Goal: Task Accomplishment & Management: Manage account settings

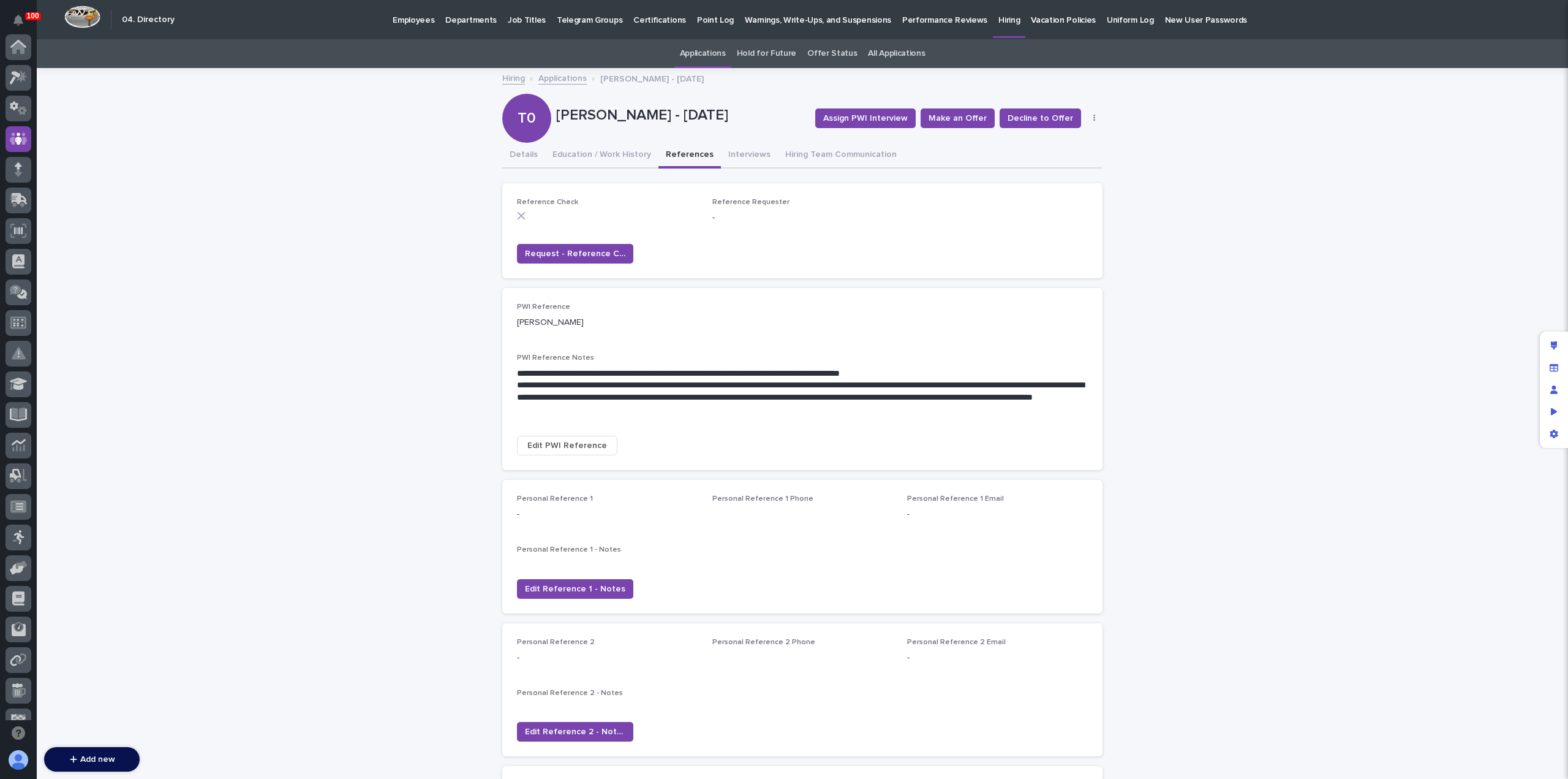
click at [404, 21] on p "Employees" at bounding box center [414, 13] width 42 height 26
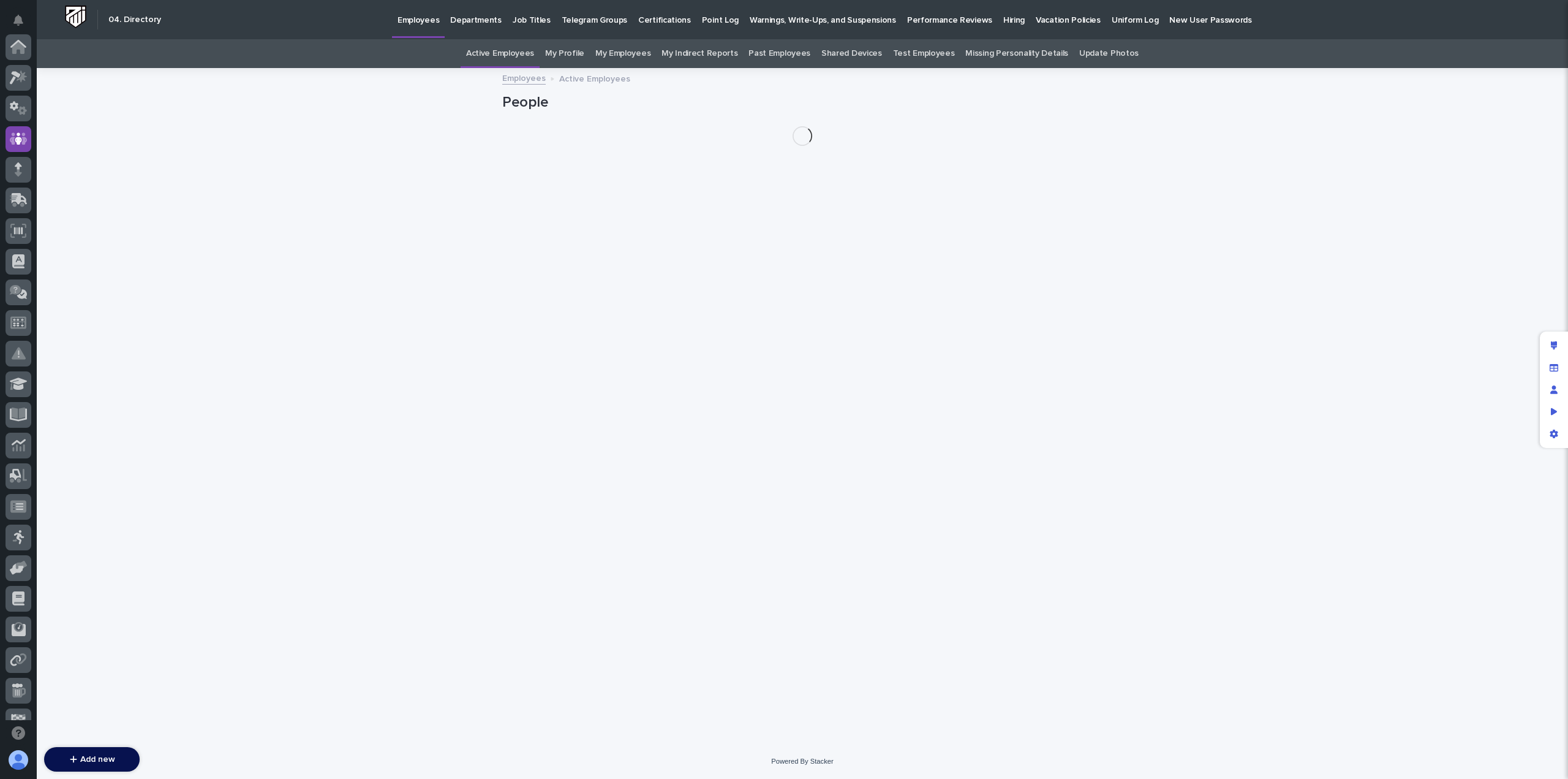
scroll to position [92, 0]
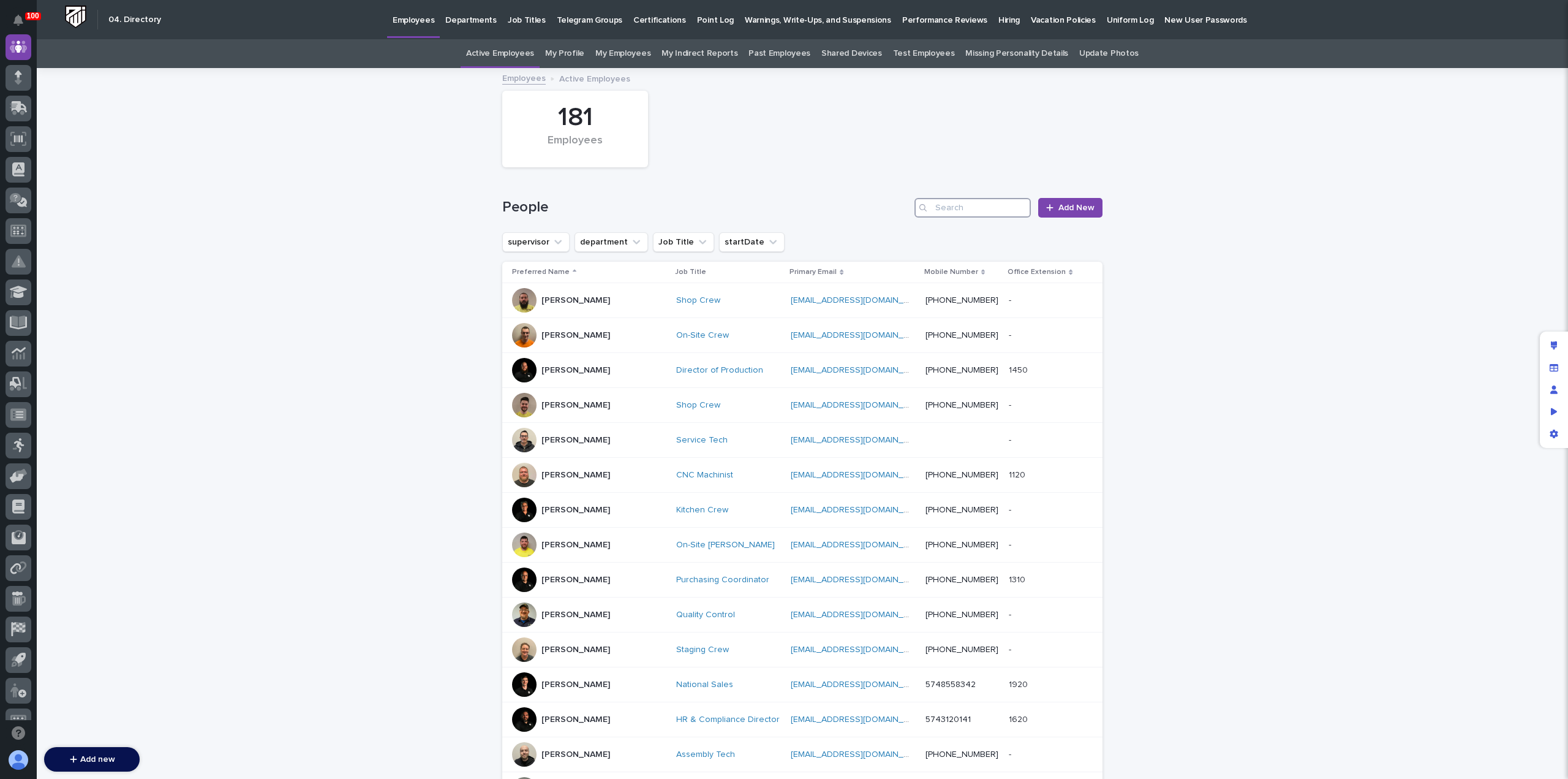
click at [940, 208] on input "Search" at bounding box center [973, 208] width 117 height 20
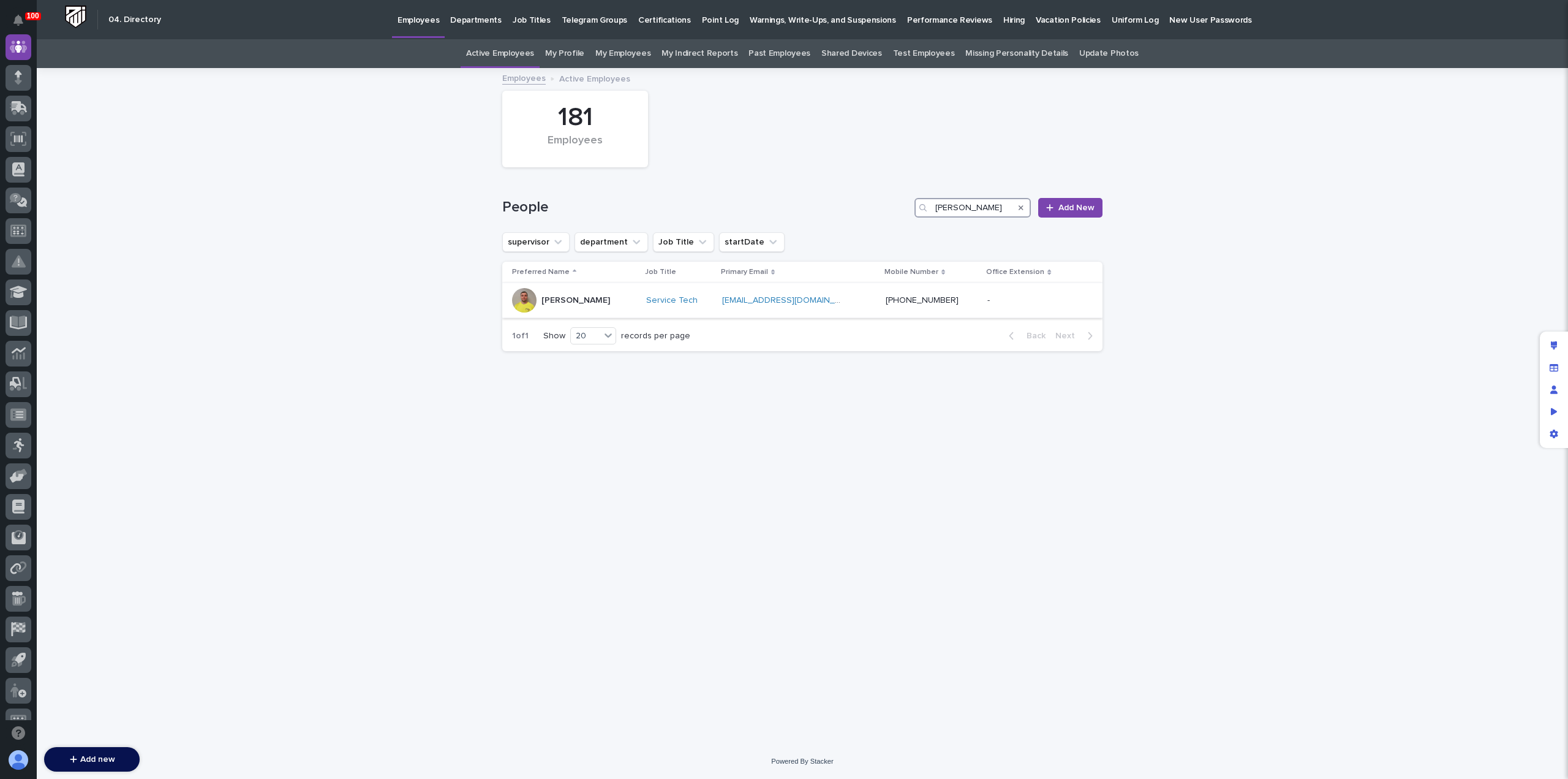
type input "[PERSON_NAME]"
click at [614, 307] on div "[PERSON_NAME]" at bounding box center [574, 300] width 125 height 25
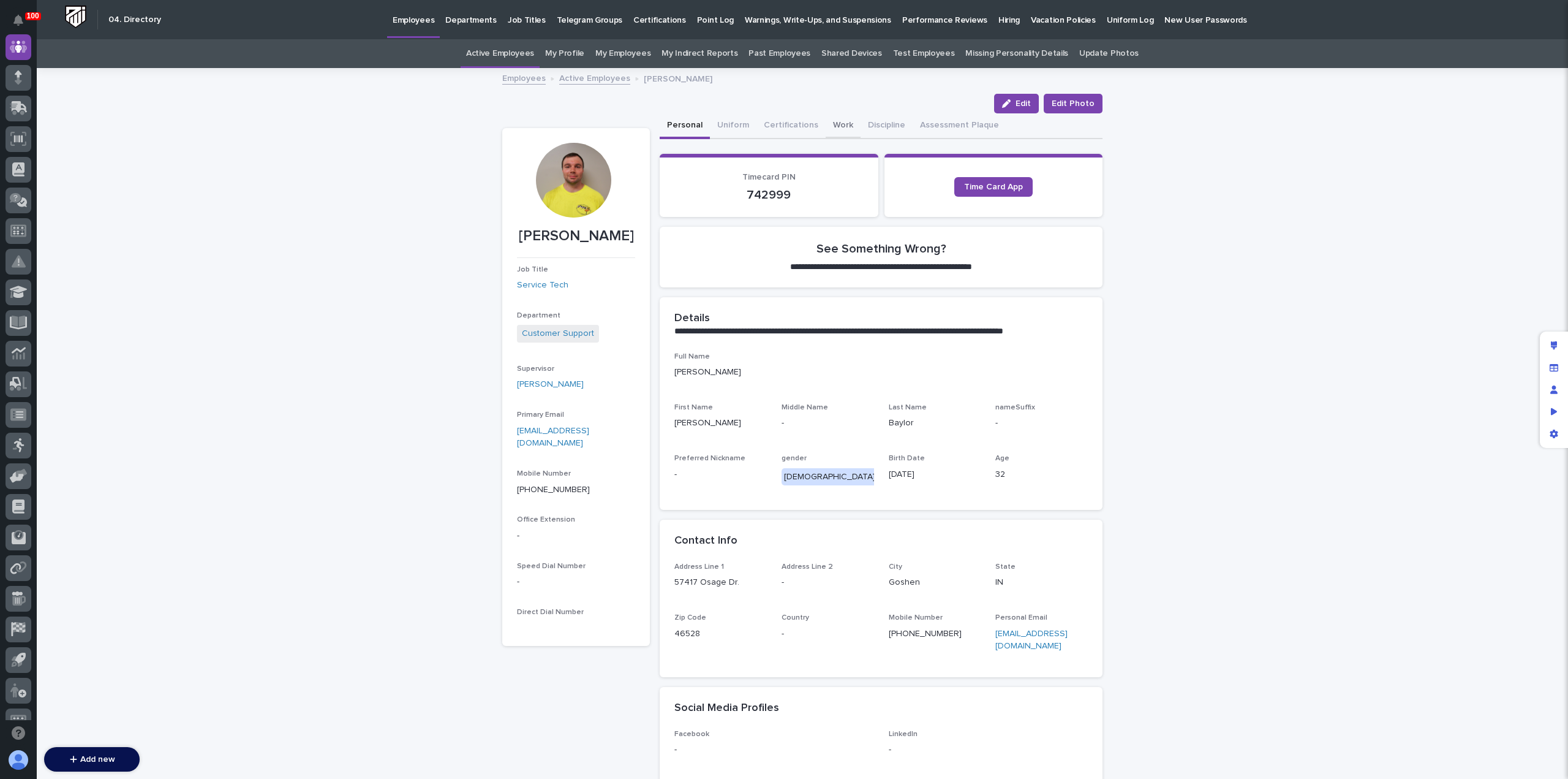
click at [835, 120] on button "Work" at bounding box center [844, 126] width 35 height 26
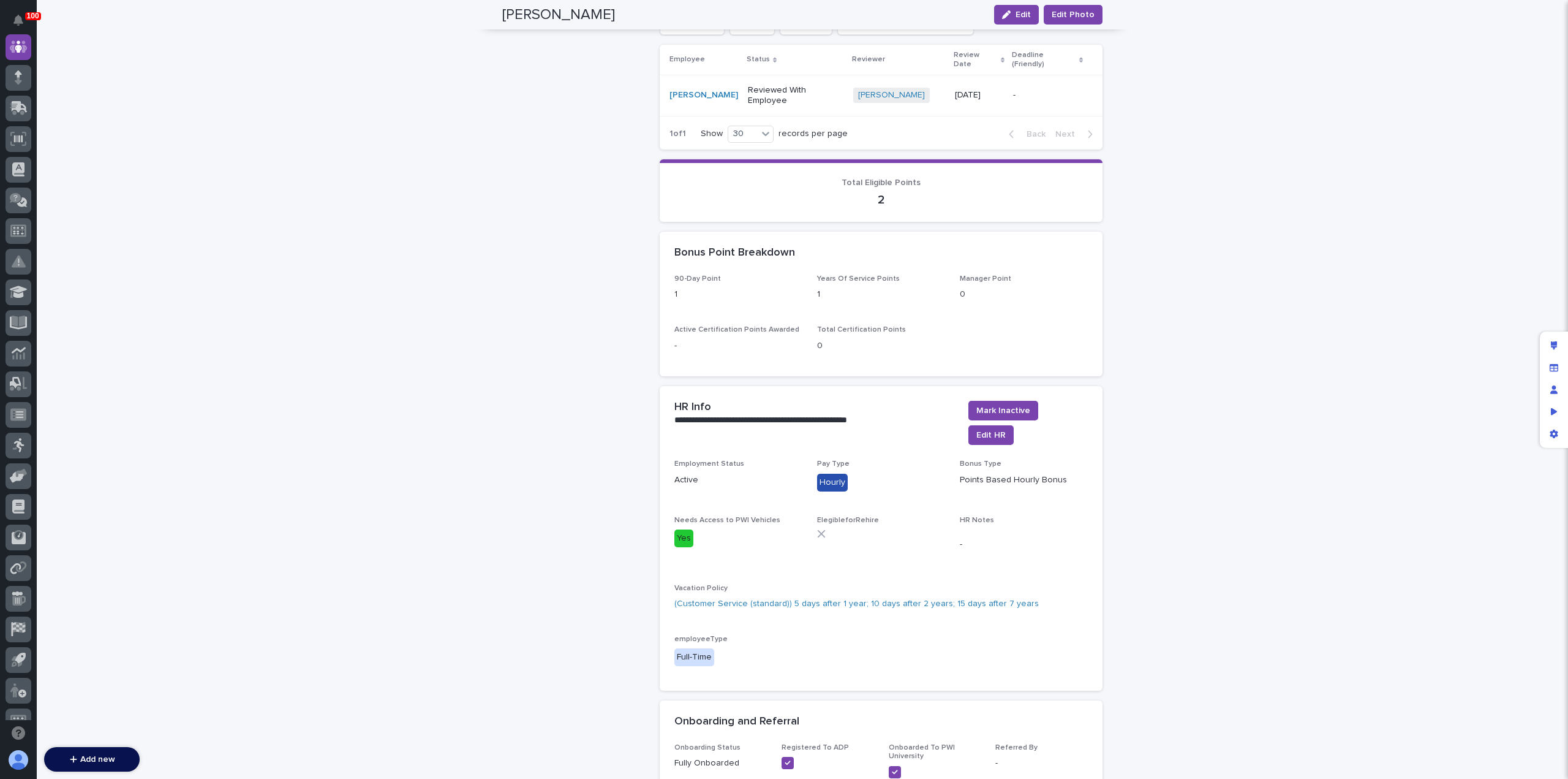
scroll to position [1027, 0]
click at [1030, 403] on span "Mark Inactive" at bounding box center [1002, 409] width 54 height 12
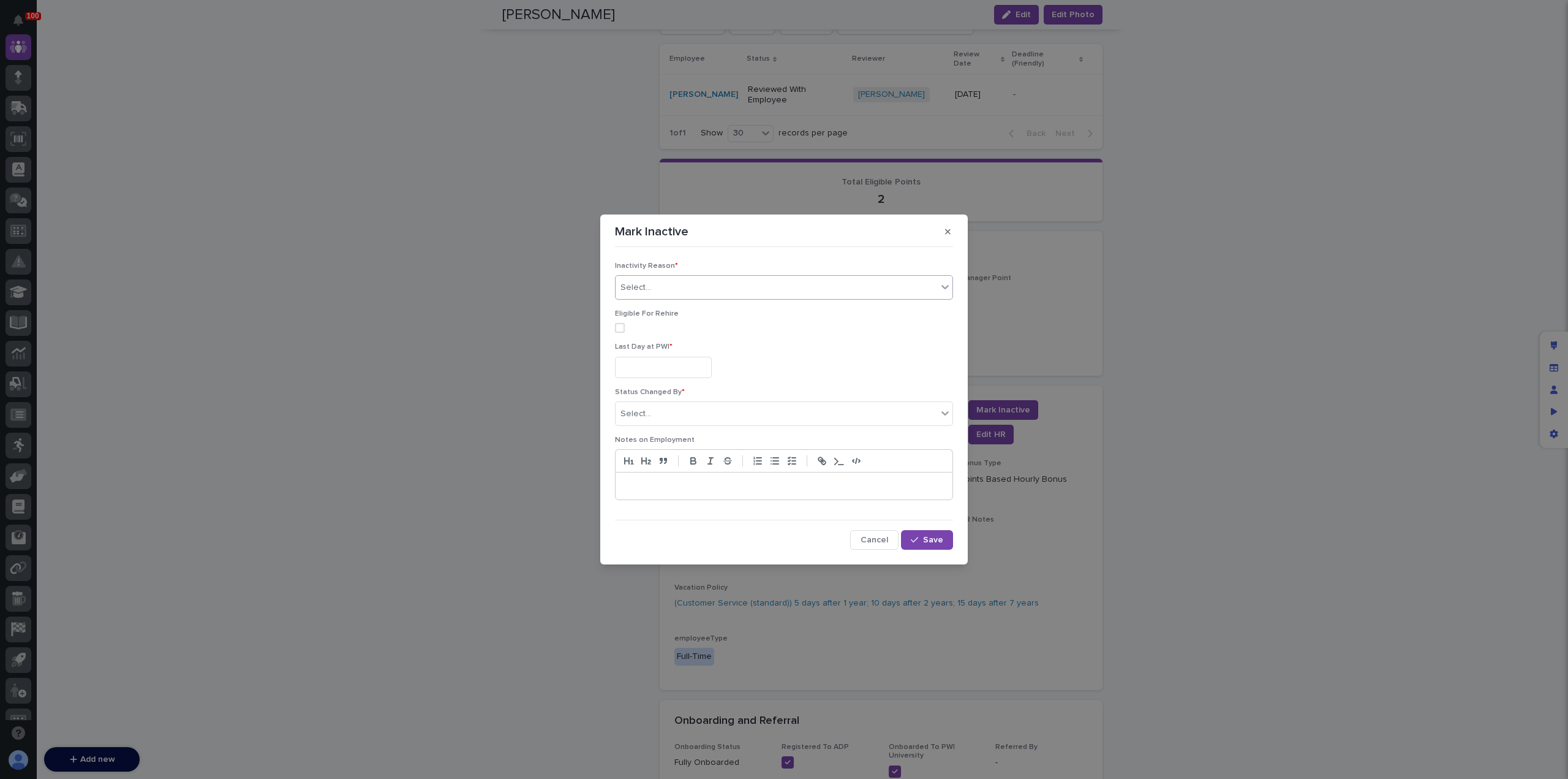
click at [726, 291] on div "Select..." at bounding box center [776, 287] width 322 height 20
click at [721, 310] on div "quit" at bounding box center [784, 312] width 337 height 22
click at [621, 330] on span at bounding box center [620, 328] width 10 height 10
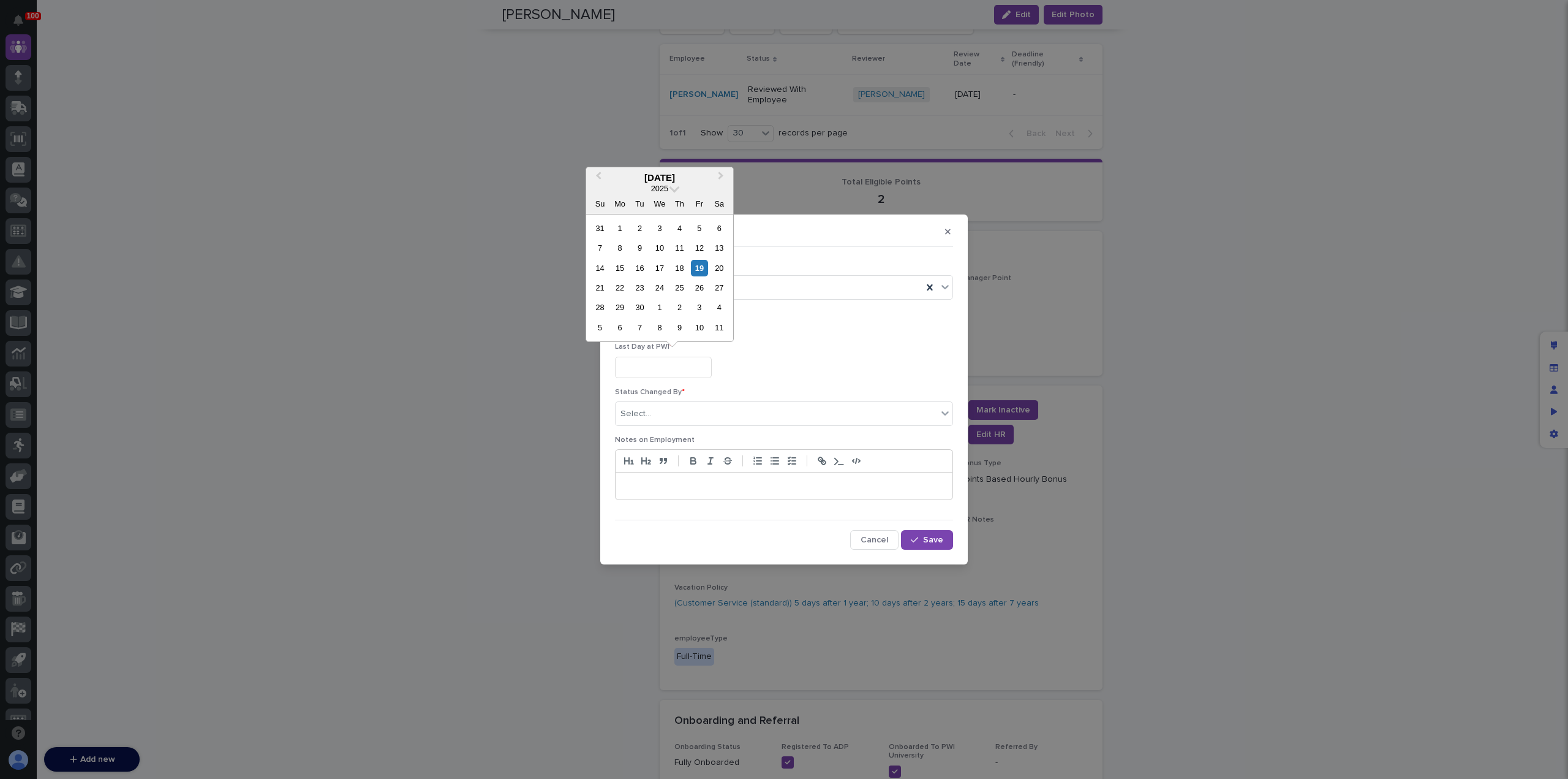
click at [639, 373] on input "text" at bounding box center [663, 367] width 97 height 22
click at [705, 270] on div "19" at bounding box center [699, 268] width 17 height 17
type input "**********"
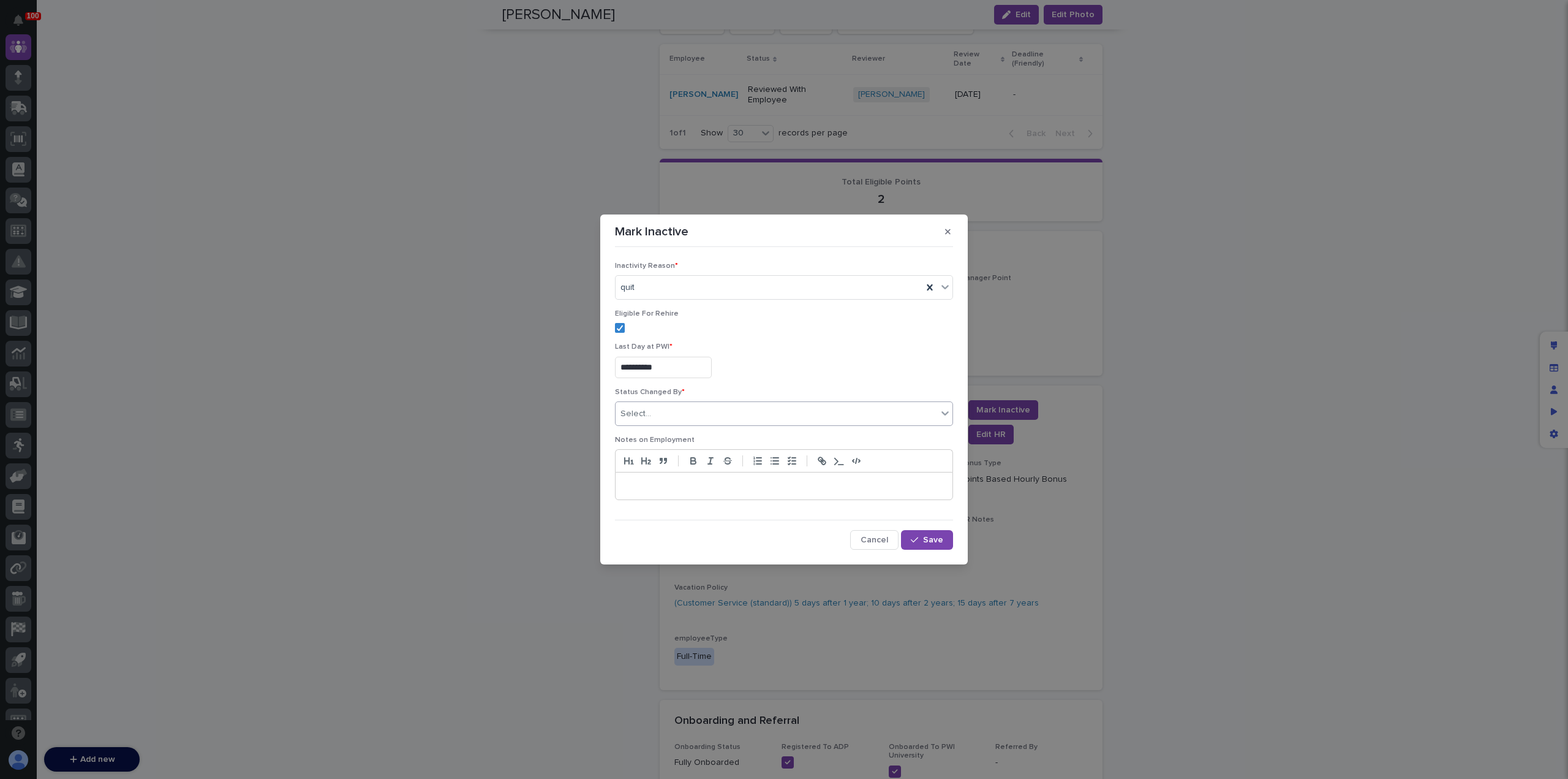
click at [732, 411] on div "Select..." at bounding box center [776, 413] width 322 height 20
type input "****"
click at [713, 432] on div "[PERSON_NAME]" at bounding box center [784, 437] width 337 height 22
click at [705, 488] on div at bounding box center [784, 486] width 337 height 27
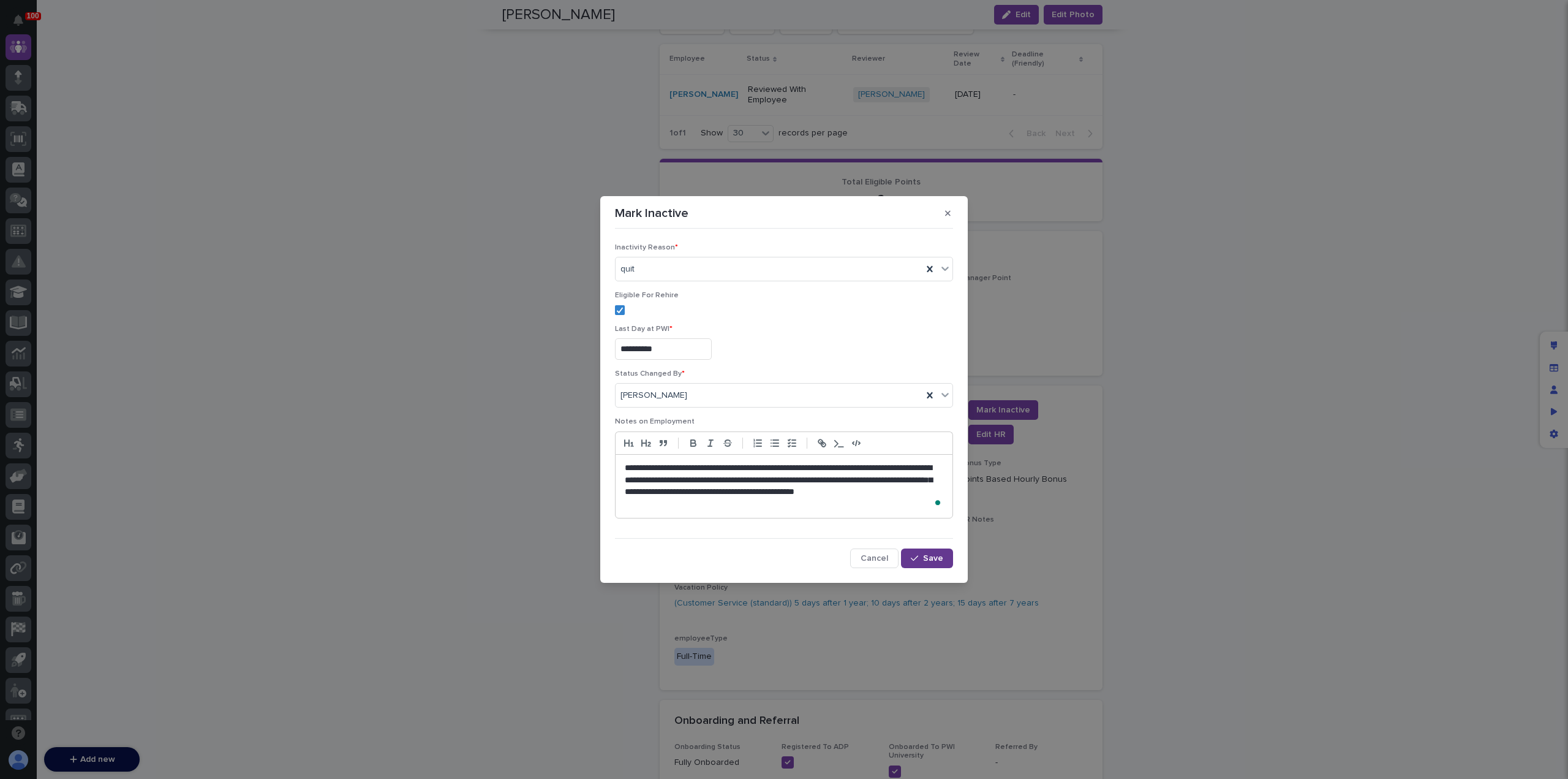
click at [939, 559] on span "Save" at bounding box center [933, 558] width 20 height 9
